Goal: Information Seeking & Learning: Learn about a topic

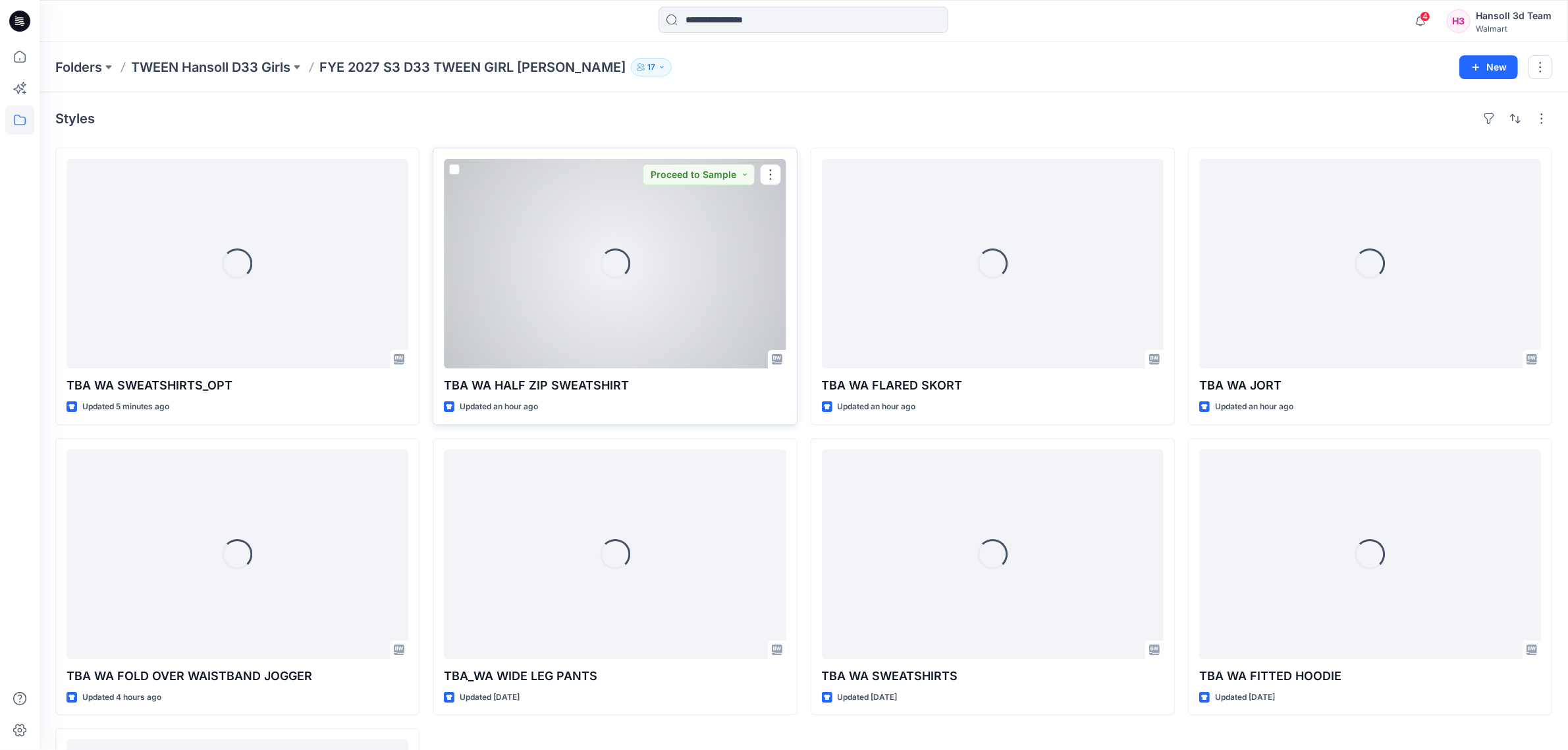
click at [641, 244] on div "Loading..." at bounding box center [614, 264] width 342 height 210
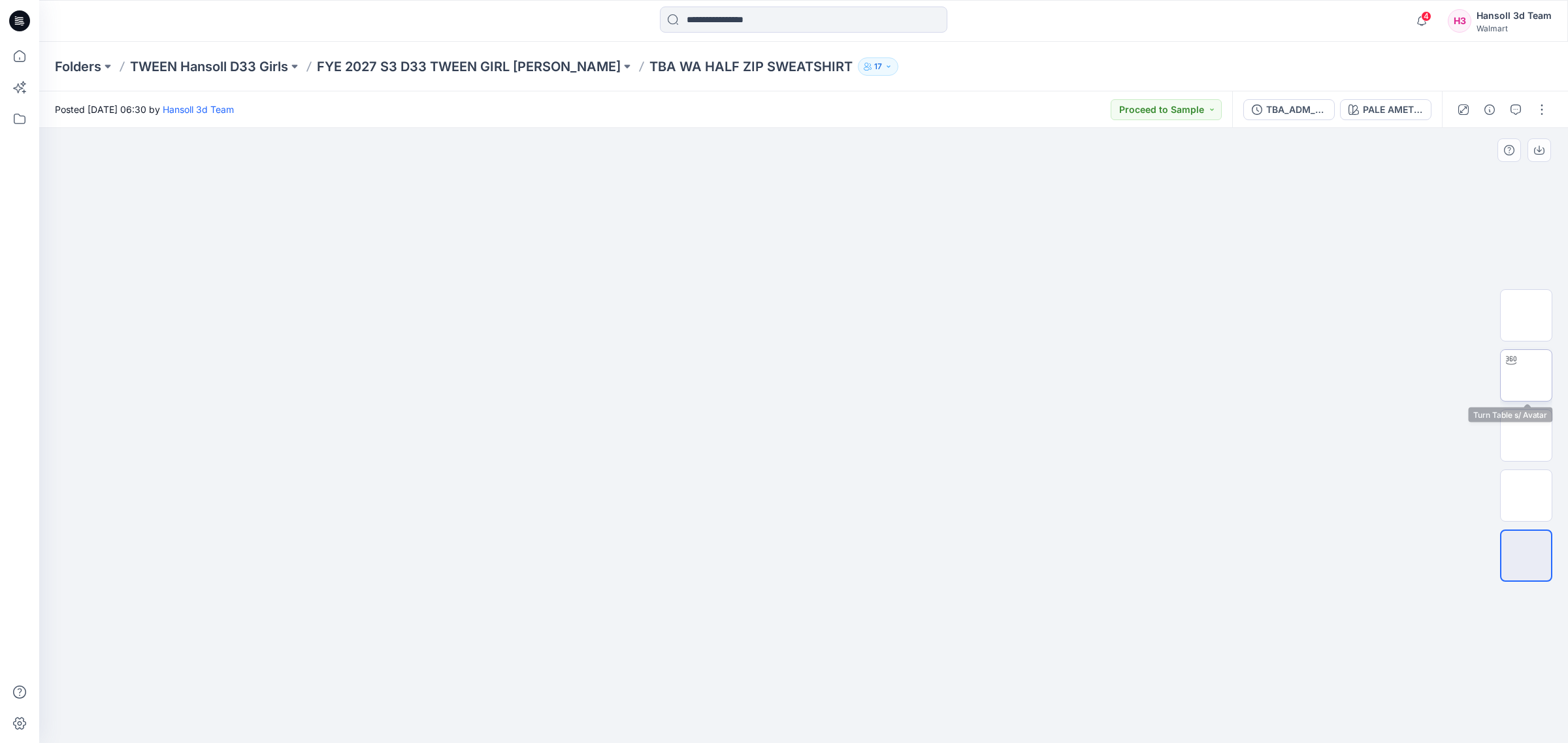
click at [1526, 376] on img at bounding box center [1526, 376] width 0 height 0
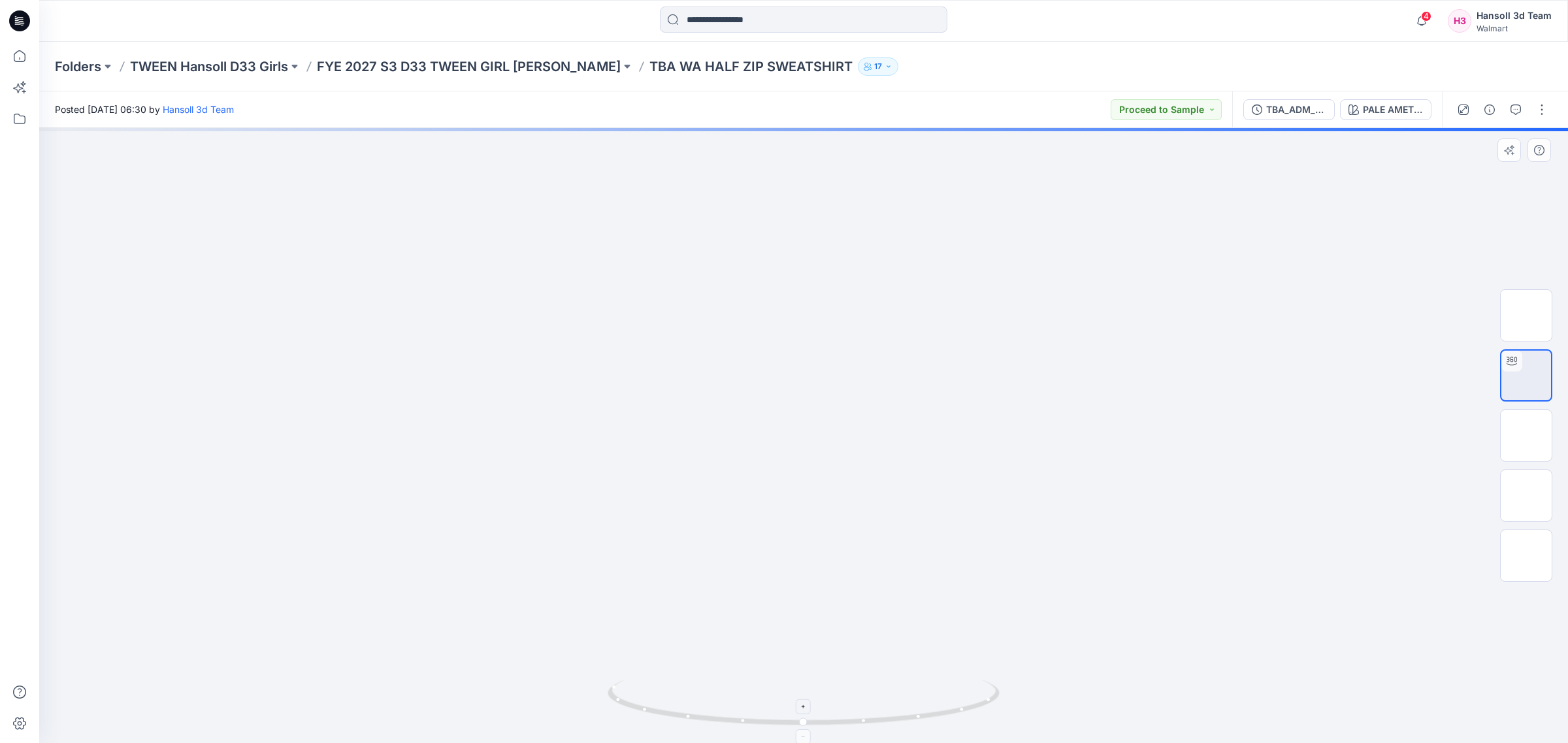
drag, startPoint x: 554, startPoint y: 630, endPoint x: 688, endPoint y: 709, distance: 155.6
click at [554, 630] on div at bounding box center [803, 435] width 1528 height 615
drag, startPoint x: 790, startPoint y: 726, endPoint x: 831, endPoint y: 746, distance: 45.6
click at [831, 742] on html "4 Notifications Your style HQTBA_AW CORE FLEECE BOTTOM_230GSM has been updated …" at bounding box center [784, 372] width 1568 height 743
drag, startPoint x: 900, startPoint y: 630, endPoint x: 892, endPoint y: 663, distance: 34.0
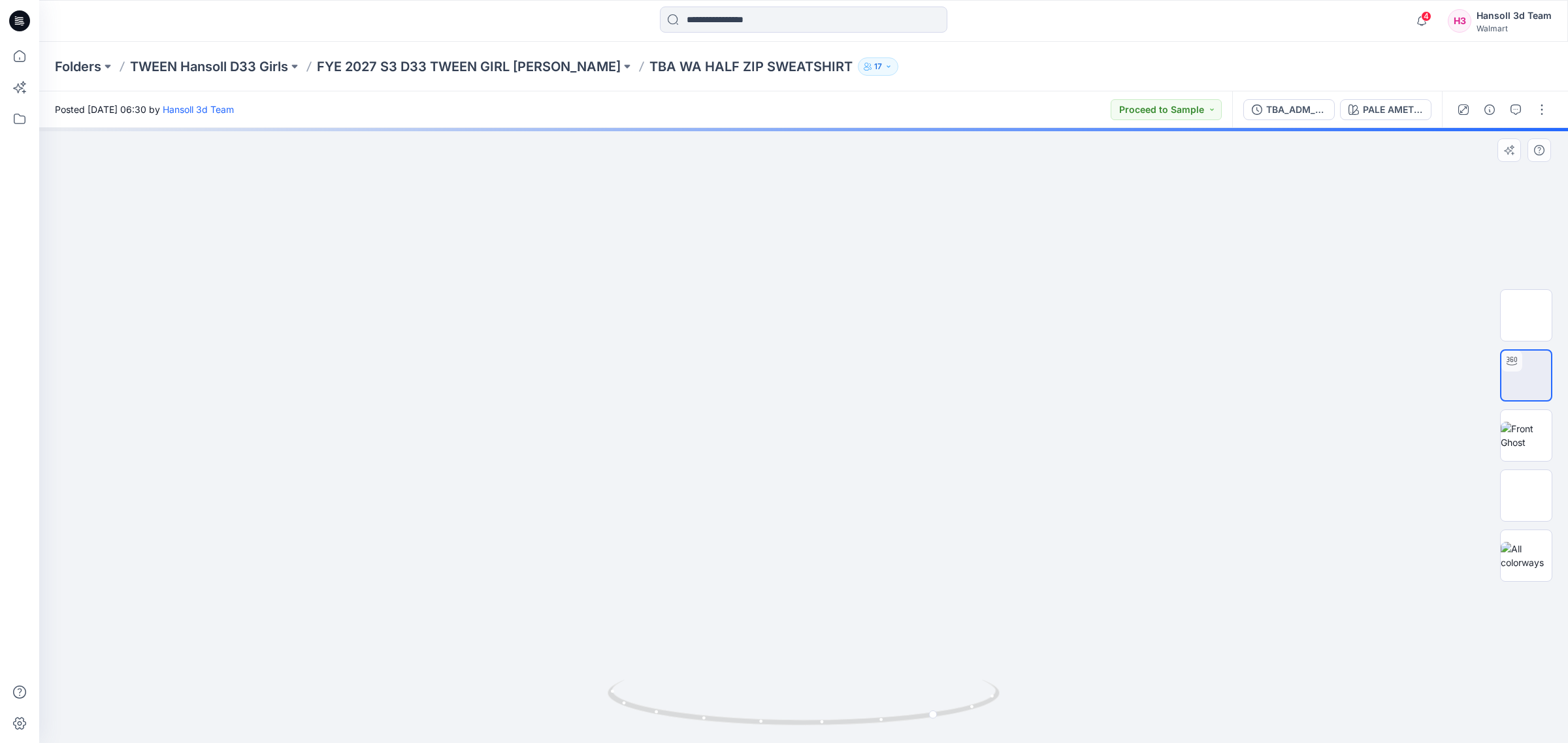
click at [900, 630] on div at bounding box center [803, 435] width 1528 height 615
drag, startPoint x: 866, startPoint y: 712, endPoint x: 955, endPoint y: 712, distance: 89.0
click at [955, 712] on icon at bounding box center [804, 704] width 395 height 49
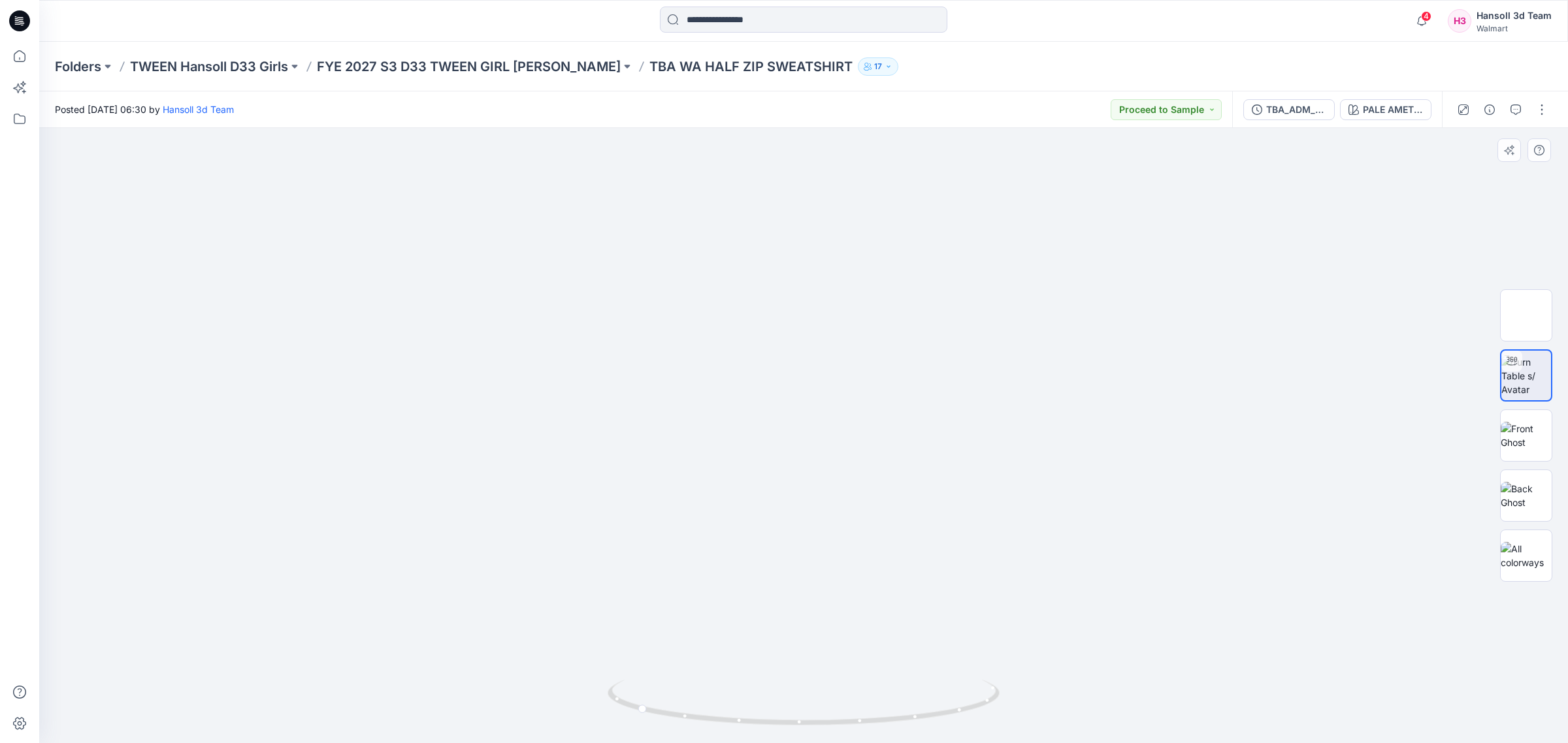
click at [180, 262] on div at bounding box center [803, 435] width 1528 height 615
click at [1258, 116] on button "TBA_ADM_FC WA HALF ZIP SWEATSHIRT_ASTM" at bounding box center [1289, 109] width 91 height 21
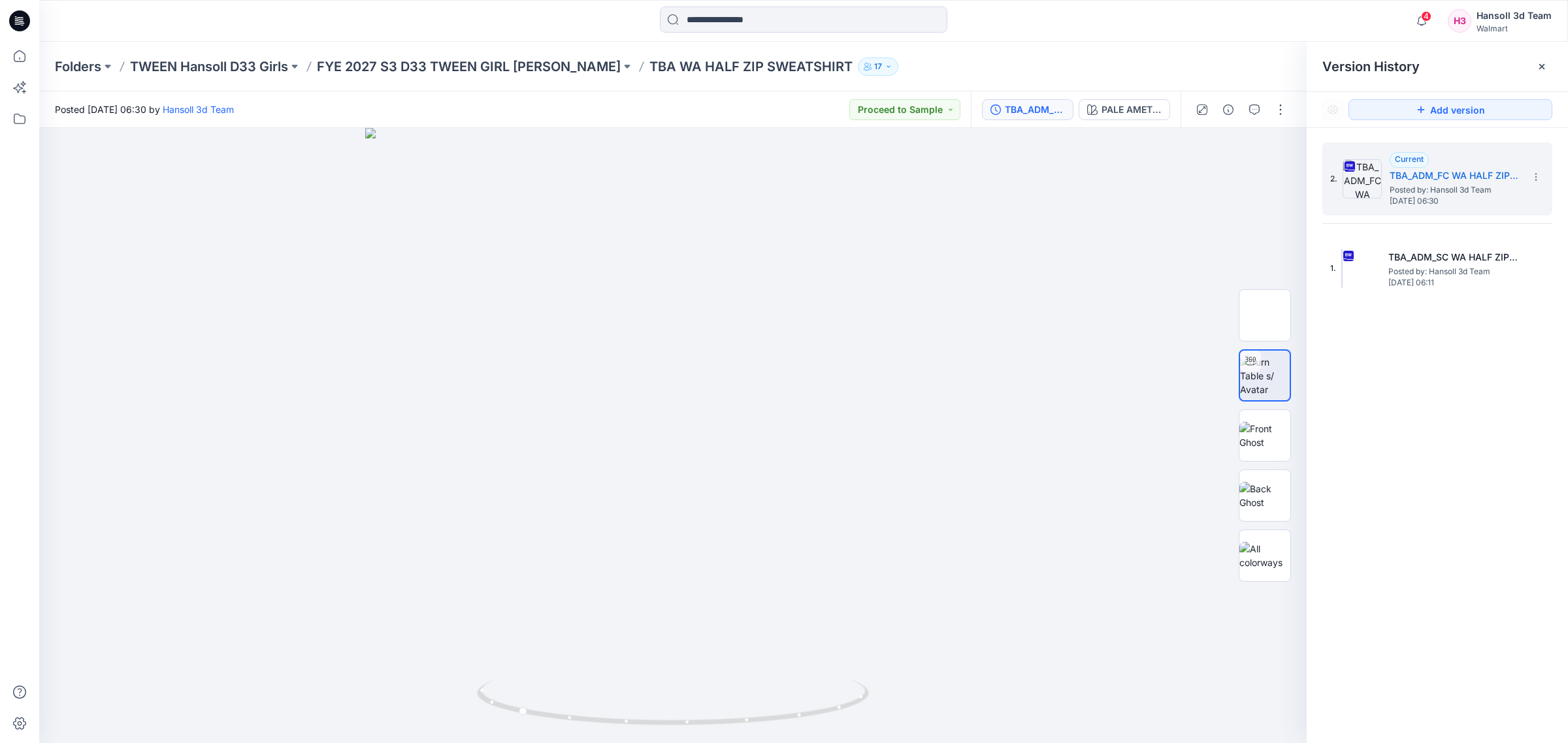
drag, startPoint x: 1444, startPoint y: 437, endPoint x: 1447, endPoint y: 393, distance: 44.1
click at [1444, 438] on div "2. Current TBA_ADM_FC WA HALF ZIP SWEATSHIRT_ASTM Posted by: Hansoll 3d Team [D…" at bounding box center [1436, 445] width 261 height 634
click at [1454, 376] on div "2. Current TBA_ADM_FC WA HALF ZIP SWEATSHIRT_ASTM Posted by: Hansoll 3d Team [D…" at bounding box center [1436, 445] width 261 height 634
click at [735, 367] on div at bounding box center [672, 435] width 1267 height 615
drag, startPoint x: 732, startPoint y: 585, endPoint x: 560, endPoint y: 615, distance: 174.6
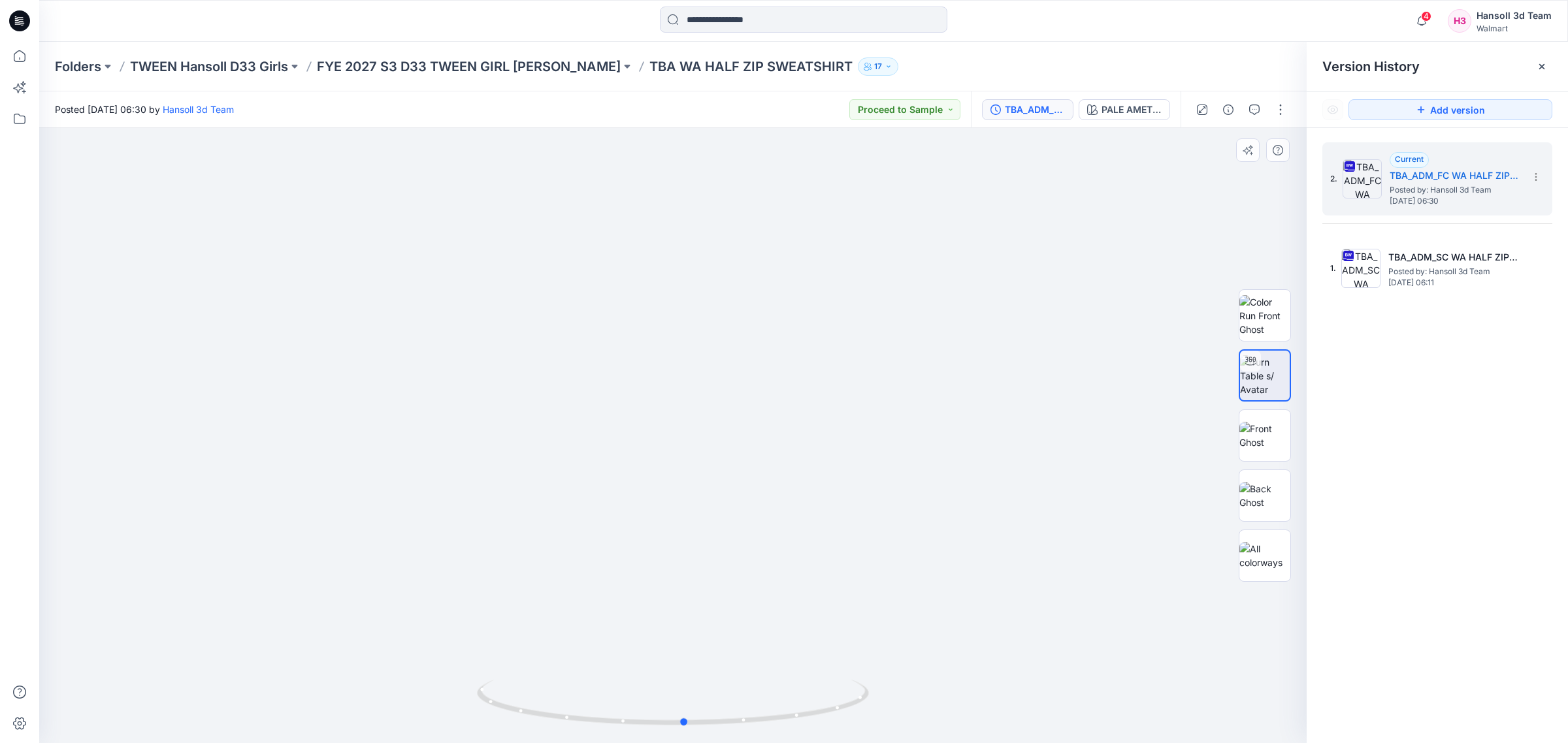
click at [560, 615] on div at bounding box center [672, 435] width 1267 height 615
drag, startPoint x: 1422, startPoint y: 465, endPoint x: 1425, endPoint y: 457, distance: 8.5
click at [1425, 457] on div "2. Current TBA_ADM_FC WA HALF ZIP SWEATSHIRT_ASTM Posted by: Hansoll 3d Team [D…" at bounding box center [1436, 445] width 261 height 634
